Goal: Task Accomplishment & Management: Manage account settings

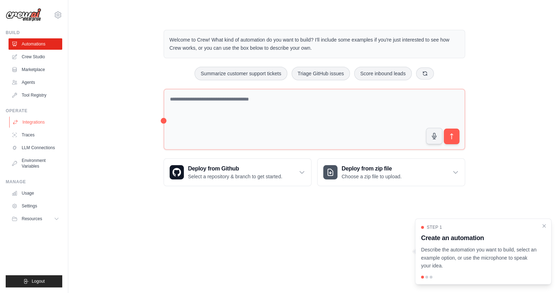
click at [30, 123] on link "Integrations" at bounding box center [36, 122] width 54 height 11
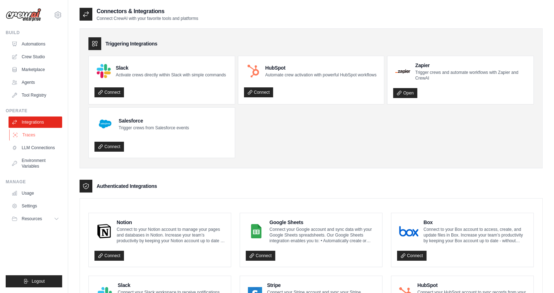
click at [30, 134] on link "Traces" at bounding box center [36, 134] width 54 height 11
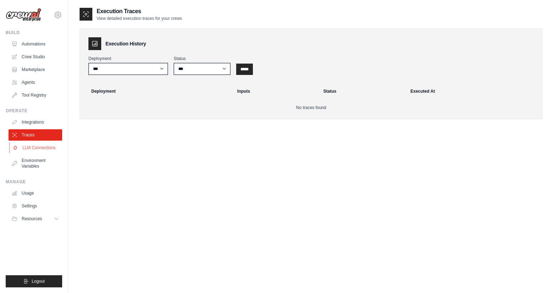
click at [31, 147] on link "LLM Connections" at bounding box center [36, 147] width 54 height 11
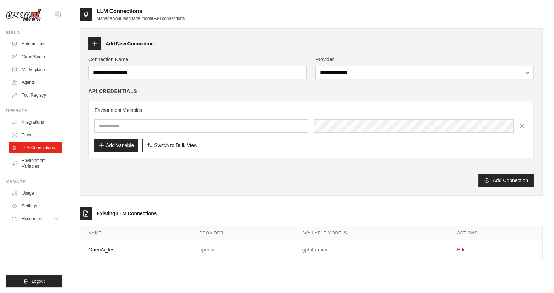
drag, startPoint x: 124, startPoint y: 249, endPoint x: 197, endPoint y: 258, distance: 73.3
click at [125, 250] on td "OpenAi_test" at bounding box center [135, 250] width 111 height 19
click at [463, 249] on link "Edit" at bounding box center [461, 250] width 9 height 6
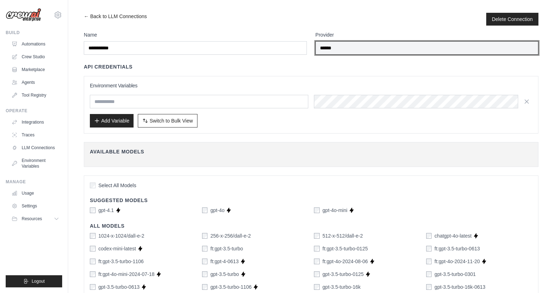
click at [339, 48] on input "******" at bounding box center [427, 48] width 223 height 14
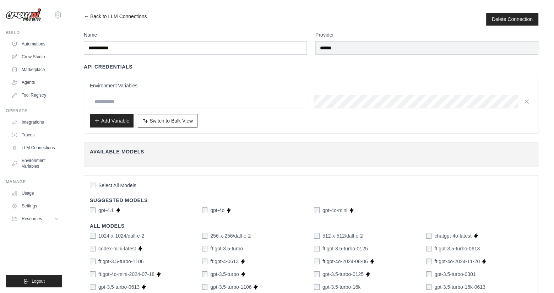
click at [113, 154] on h4 "Available Models" at bounding box center [311, 151] width 443 height 7
click at [135, 152] on h4 "Available Models" at bounding box center [311, 151] width 443 height 7
click at [165, 120] on span "Switch to Bulk View" at bounding box center [171, 120] width 43 height 7
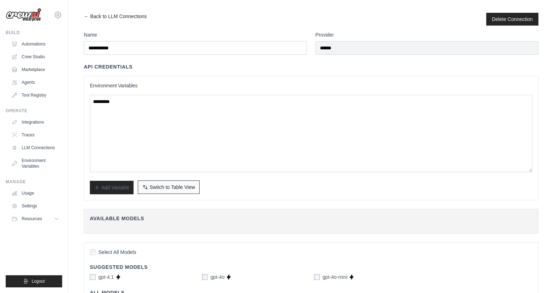
click at [158, 187] on span "Switch to Table View" at bounding box center [172, 187] width 45 height 7
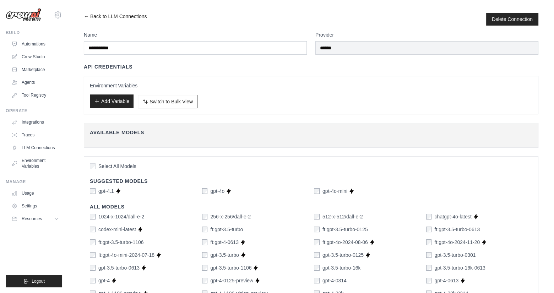
click at [115, 105] on button "Add Variable" at bounding box center [112, 102] width 44 height 14
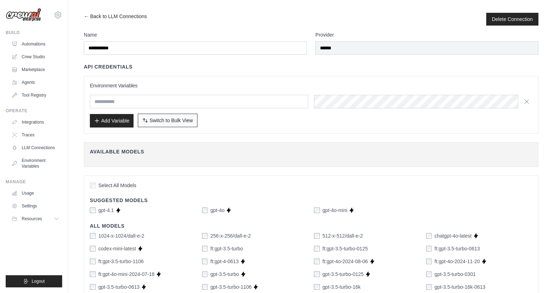
click at [152, 117] on span "Switch to Bulk View" at bounding box center [171, 120] width 43 height 7
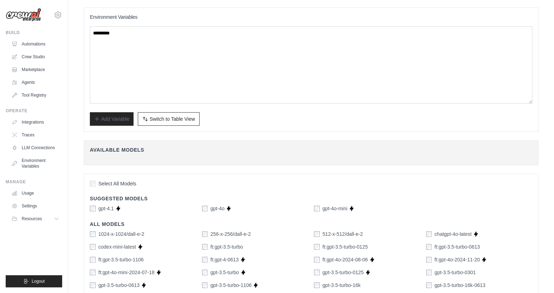
scroll to position [107, 0]
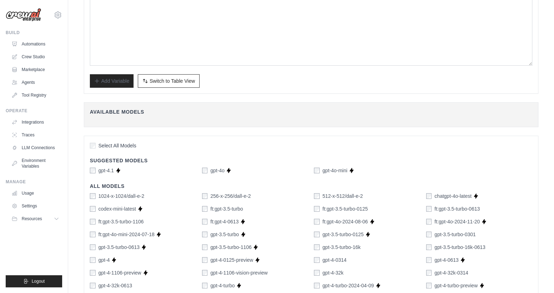
click at [115, 115] on div "Available Models Fetch Available Models" at bounding box center [311, 114] width 455 height 25
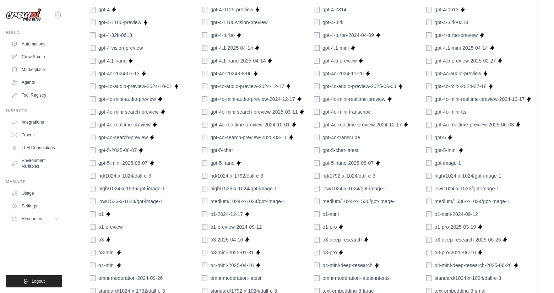
scroll to position [461, 0]
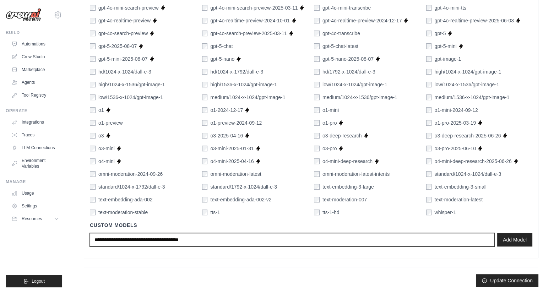
click at [164, 238] on input "text" at bounding box center [292, 240] width 405 height 14
type input "*"
type input "******"
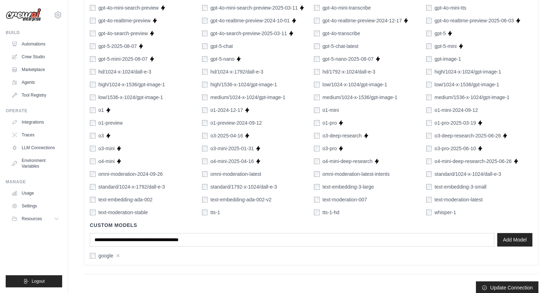
click at [115, 259] on div "Select All Models Suggested Models gpt-4.1 Supports Crew Studio gpt-4o Supports…" at bounding box center [311, 23] width 455 height 484
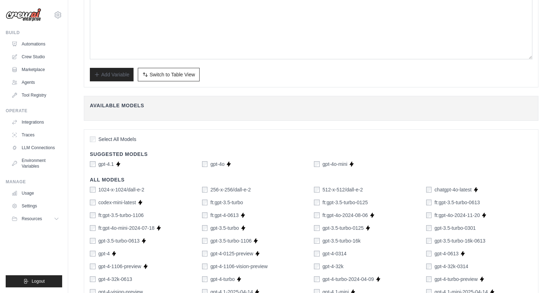
scroll to position [0, 0]
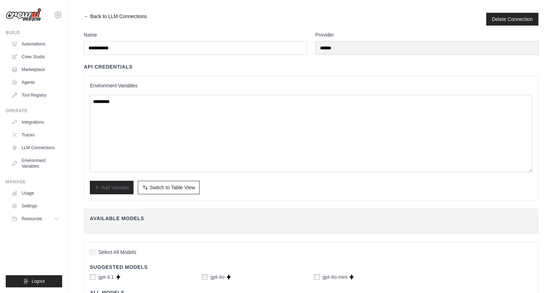
click at [123, 15] on link "← Back to LLM Connections" at bounding box center [115, 19] width 63 height 13
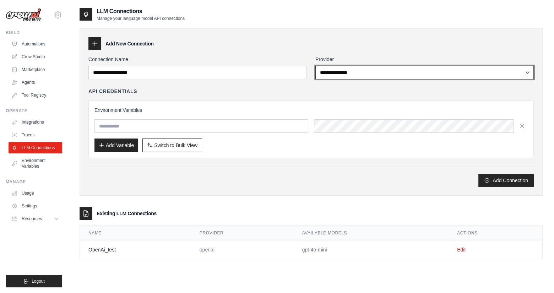
click at [383, 75] on select "**********" at bounding box center [425, 73] width 219 height 14
select select "******"
click at [316, 66] on select "**********" at bounding box center [425, 73] width 219 height 14
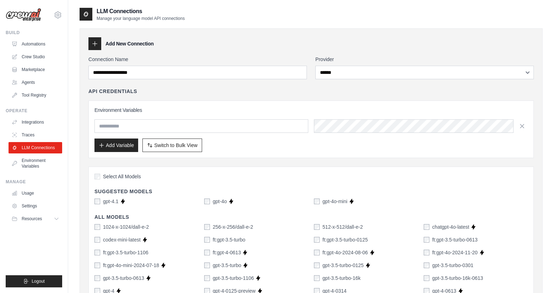
click at [271, 96] on div "API Credentials Environment Variables Add Variable Switch to Bulk View Switch t…" at bounding box center [311, 123] width 446 height 70
click at [137, 129] on input "text" at bounding box center [202, 126] width 214 height 14
paste input "**********"
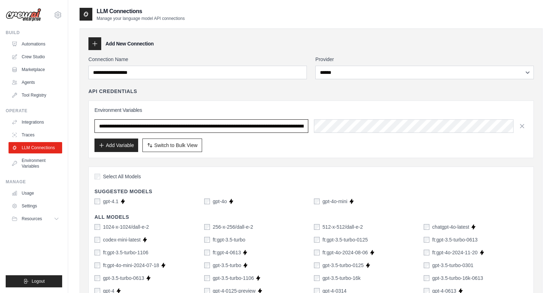
scroll to position [0, 243]
type input "**********"
click at [112, 149] on button "Add Variable" at bounding box center [117, 145] width 44 height 14
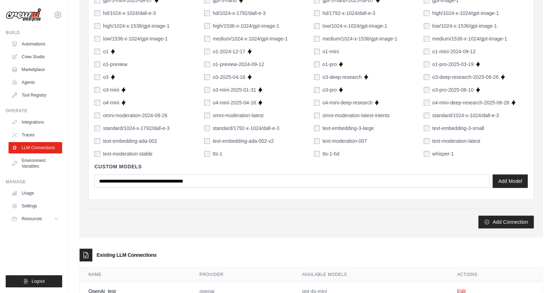
scroll to position [487, 0]
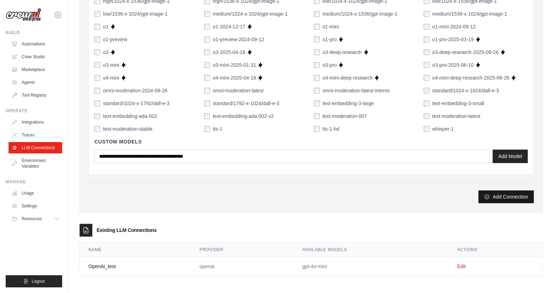
click at [495, 194] on button "Add Connection" at bounding box center [506, 196] width 55 height 13
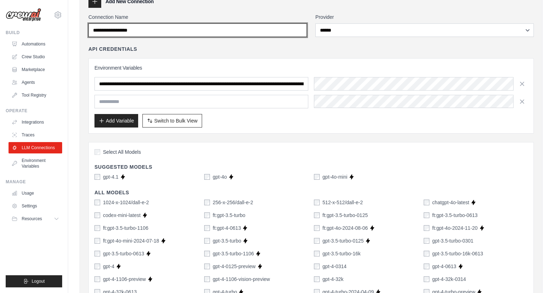
scroll to position [0, 0]
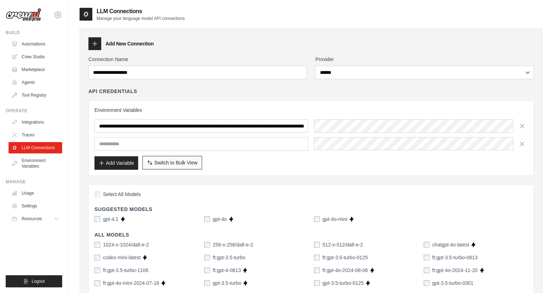
click at [184, 165] on span "Switch to Bulk View" at bounding box center [175, 162] width 43 height 7
type textarea "**********"
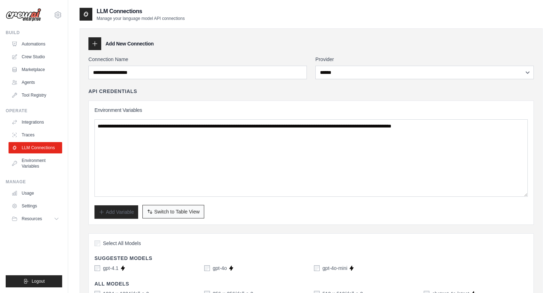
click at [175, 215] on button "Switch to Bulk View Switch to Table View" at bounding box center [173, 212] width 62 height 14
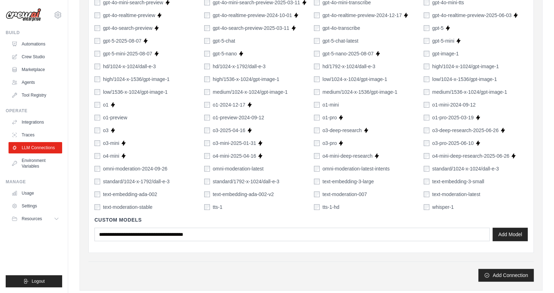
scroll to position [469, 0]
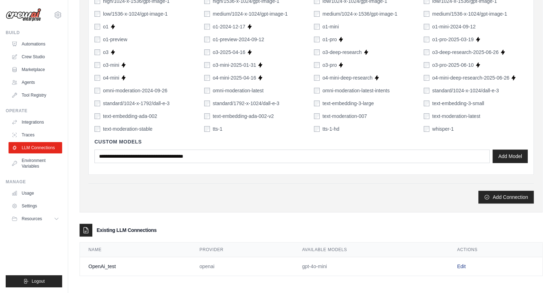
click at [462, 264] on link "Edit" at bounding box center [461, 267] width 9 height 6
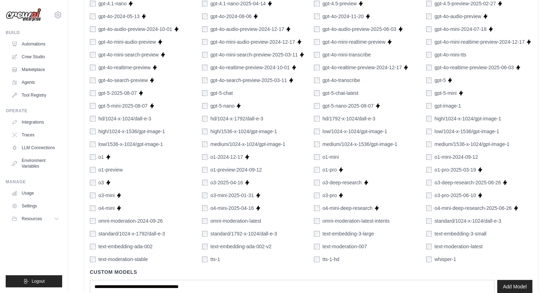
scroll to position [394, 0]
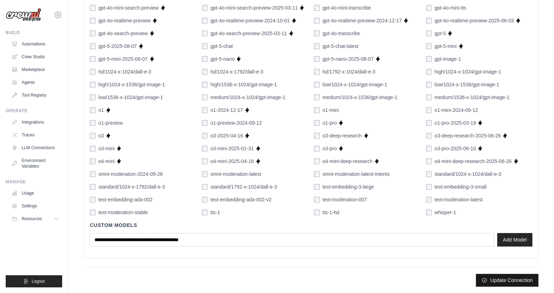
click at [498, 277] on button "Update Connection" at bounding box center [507, 280] width 63 height 13
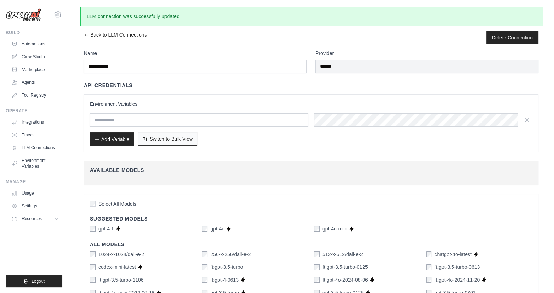
click at [147, 139] on icon "button" at bounding box center [145, 139] width 6 height 6
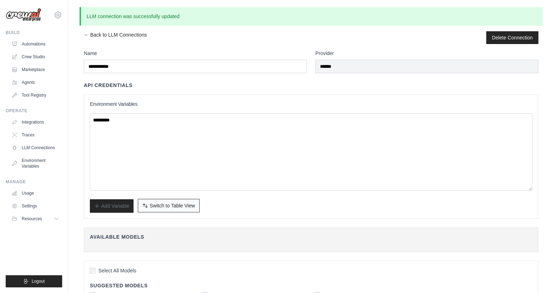
click at [157, 208] on span "Switch to Table View" at bounding box center [172, 205] width 45 height 7
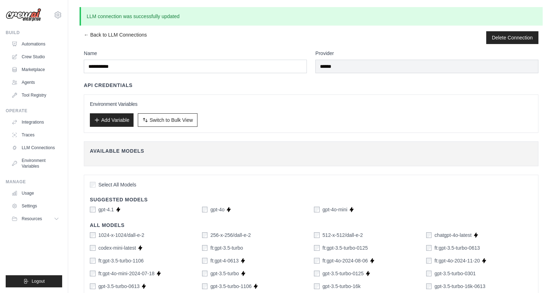
click at [110, 206] on label "gpt-4.1" at bounding box center [106, 209] width 16 height 7
click at [122, 119] on button "Add Variable" at bounding box center [112, 120] width 44 height 14
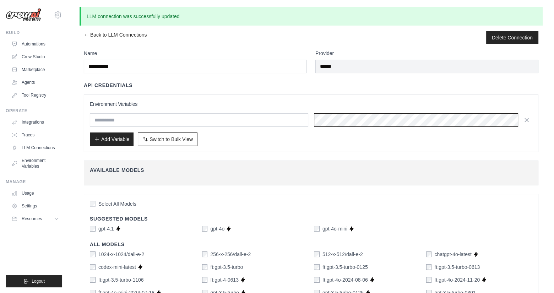
scroll to position [0, 253]
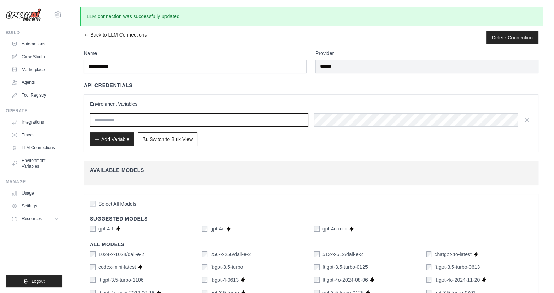
click at [164, 122] on input "text" at bounding box center [199, 120] width 219 height 14
click at [125, 120] on input "text" at bounding box center [199, 120] width 219 height 14
paste input "**********"
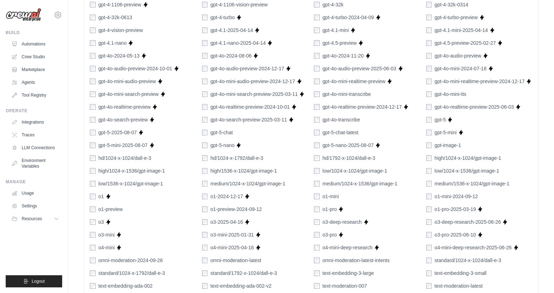
scroll to position [413, 0]
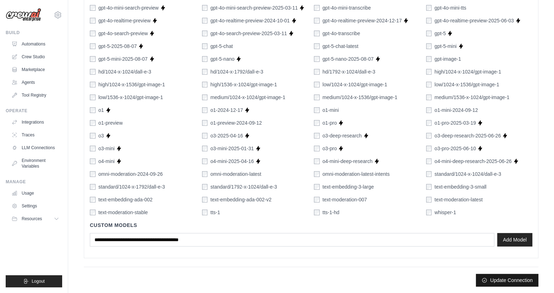
type input "**********"
click at [507, 279] on button "Update Connection" at bounding box center [507, 280] width 63 height 13
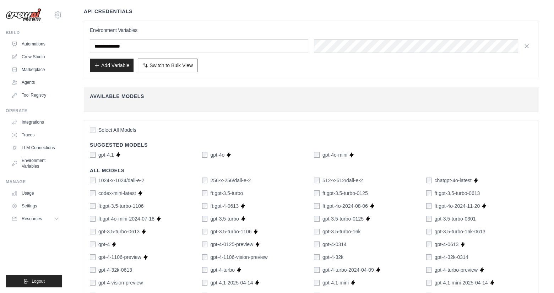
scroll to position [0, 0]
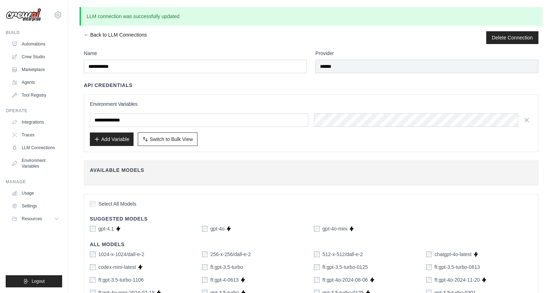
click at [117, 34] on link "← Back to LLM Connections" at bounding box center [115, 37] width 63 height 13
